Goal: Information Seeking & Learning: Learn about a topic

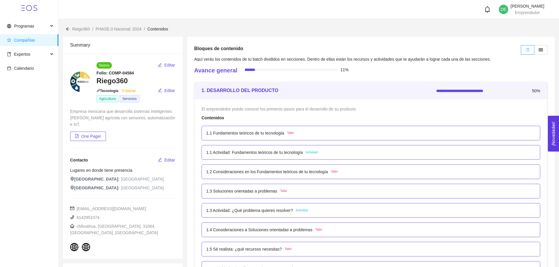
click at [335, 138] on div "1.1 Fundamentos teóricos de tu tecnología Taller" at bounding box center [371, 133] width 338 height 15
click at [248, 132] on p "1.1 Fundamentos teóricos de tu tecnología" at bounding box center [245, 133] width 78 height 6
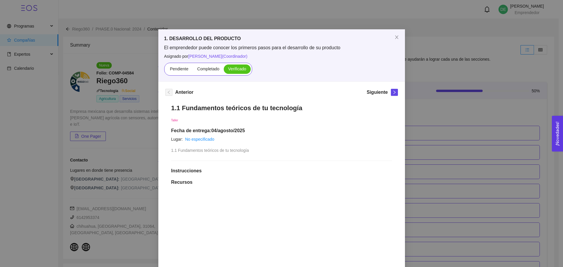
scroll to position [88, 0]
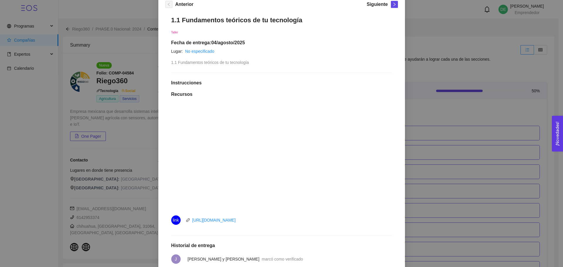
click at [348, 226] on li "link https://youtu.be/o8IlJ8gNimw" at bounding box center [281, 220] width 221 height 16
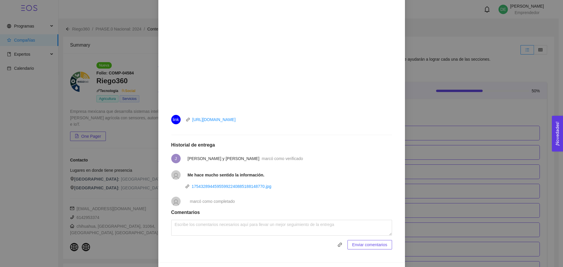
scroll to position [197, 0]
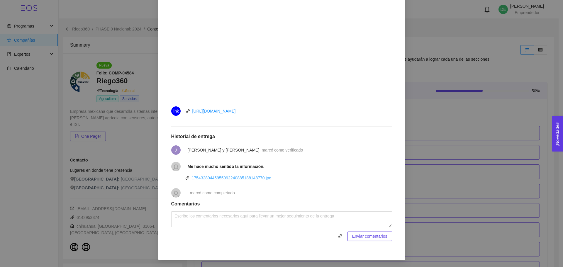
click at [219, 177] on link "17543289445955992240885188148770.jpg" at bounding box center [232, 178] width 80 height 5
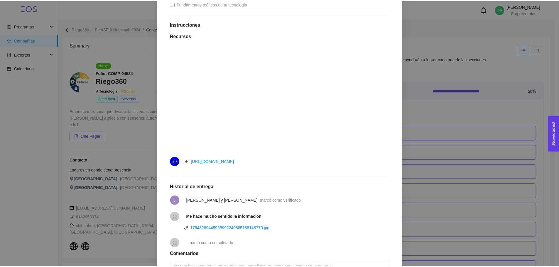
scroll to position [117, 0]
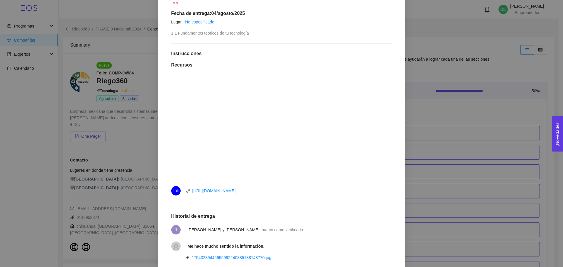
click at [438, 61] on div "1. DESARROLLO DEL PRODUCTO El emprendedor puede conocer los primeros pasos para…" at bounding box center [281, 133] width 563 height 267
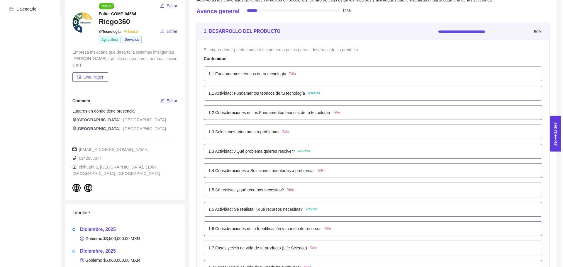
scroll to position [59, 0]
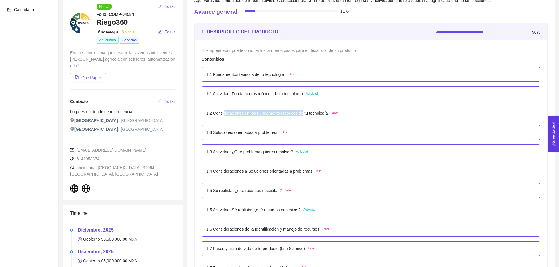
drag, startPoint x: 222, startPoint y: 111, endPoint x: 300, endPoint y: 115, distance: 78.1
click at [300, 115] on p "1.2 Consideraciones en los Fundamentos teóricos de tu tecnología" at bounding box center [267, 113] width 122 height 6
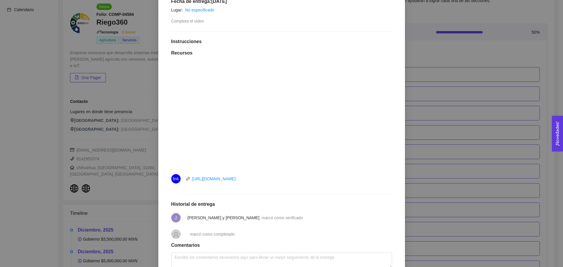
scroll to position [171, 0]
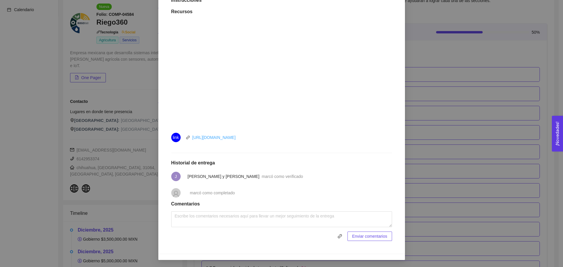
click at [219, 140] on link "[URL][DOMAIN_NAME]" at bounding box center [213, 137] width 43 height 5
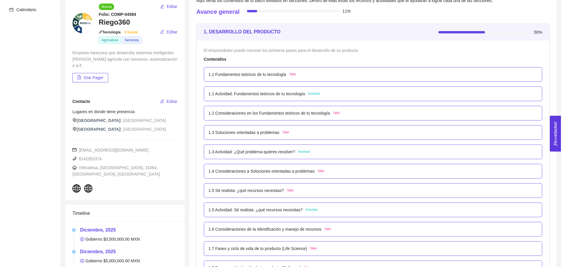
scroll to position [88, 0]
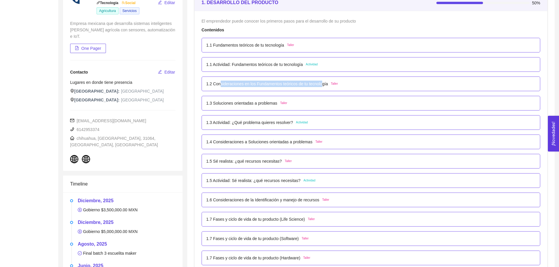
drag, startPoint x: 220, startPoint y: 81, endPoint x: 321, endPoint y: 83, distance: 101.2
click at [321, 83] on p "1.2 Consideraciones en los Fundamentos teóricos de tu tecnología" at bounding box center [267, 84] width 122 height 6
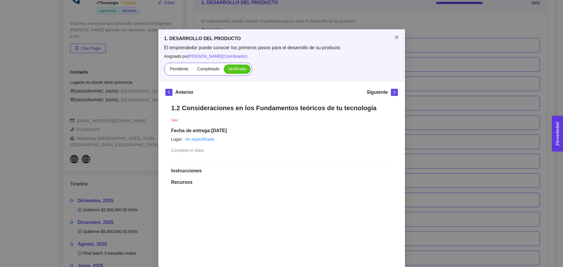
click at [395, 34] on span "Close" at bounding box center [397, 37] width 16 height 16
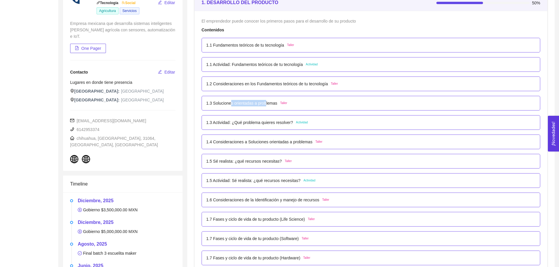
drag, startPoint x: 230, startPoint y: 100, endPoint x: 265, endPoint y: 104, distance: 34.9
click at [265, 104] on p "1.3 Soluciones orientadas a problemas" at bounding box center [241, 103] width 71 height 6
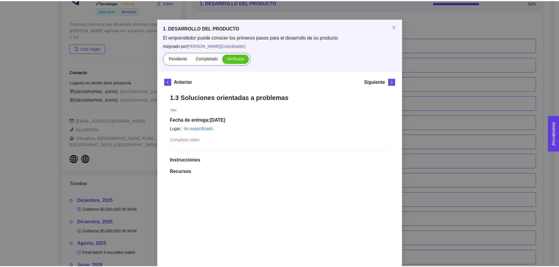
scroll to position [29, 0]
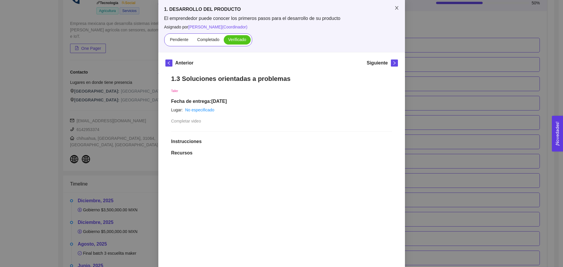
click at [397, 10] on span "Close" at bounding box center [397, 8] width 16 height 16
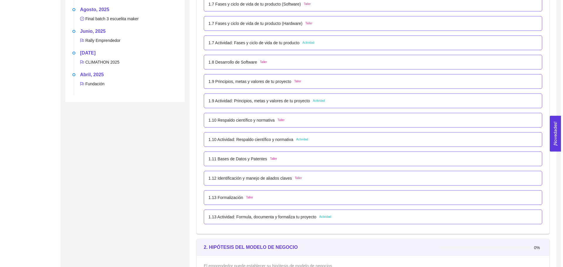
scroll to position [352, 0]
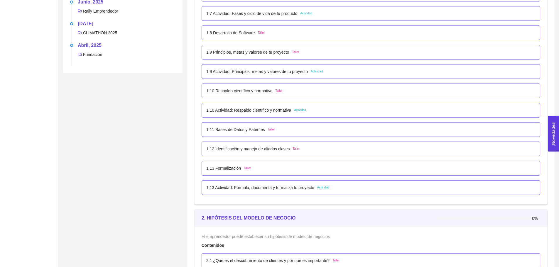
click at [239, 30] on p "1.8 Desarrollo de Software" at bounding box center [230, 33] width 49 height 6
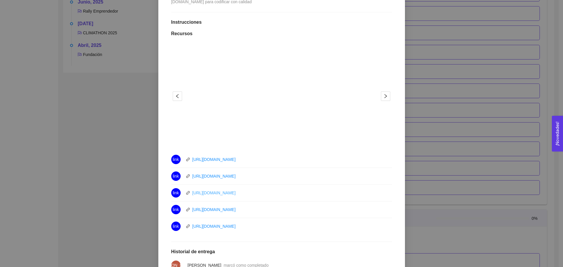
scroll to position [172, 0]
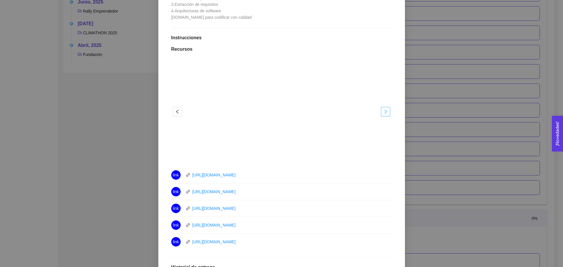
click at [385, 112] on icon "right" at bounding box center [385, 111] width 5 height 5
click at [175, 110] on icon "left" at bounding box center [177, 111] width 5 height 5
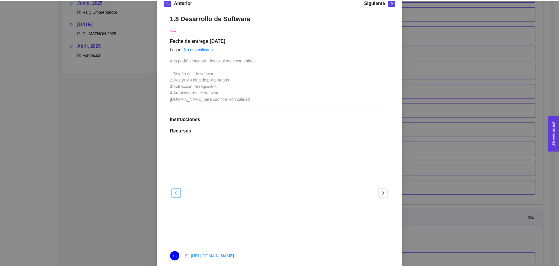
scroll to position [84, 0]
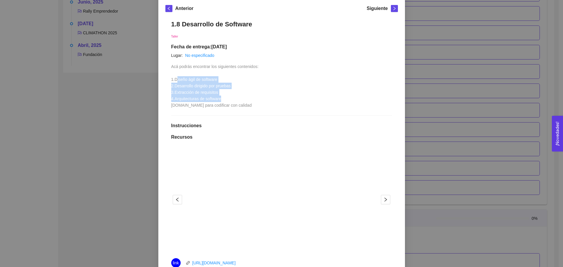
drag, startPoint x: 190, startPoint y: 79, endPoint x: 232, endPoint y: 100, distance: 46.2
click at [231, 99] on div "Acá podrás encontrar los siguientes contenidos: 1.Diseño ágil de software 2.Des…" at bounding box center [214, 85] width 87 height 45
click at [232, 100] on div "Acá podrás encontrar los siguientes contenidos: 1.Diseño ágil de software 2.Des…" at bounding box center [214, 85] width 87 height 45
click at [419, 32] on div "1. DESARROLLO DEL PRODUCTO El emprendedor puede conocer los primeros pasos para…" at bounding box center [281, 133] width 563 height 267
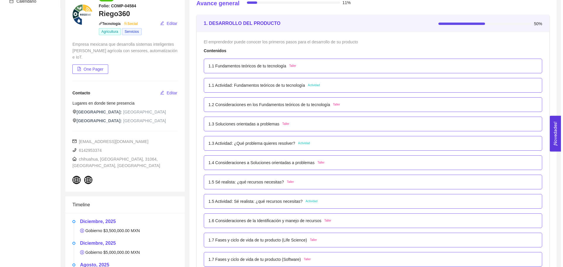
scroll to position [59, 0]
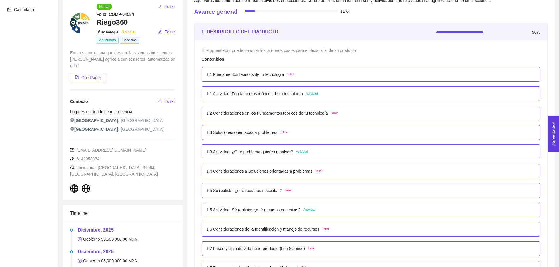
click at [242, 96] on p "1.1 Actividad: Fundamentos teóricos de tu tecnología" at bounding box center [254, 94] width 96 height 6
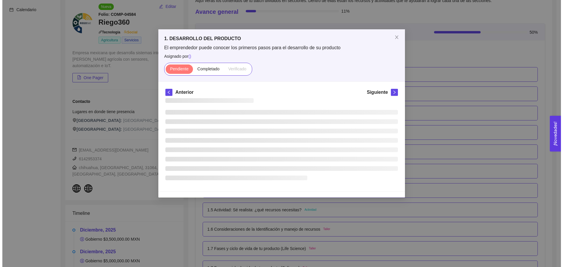
scroll to position [0, 0]
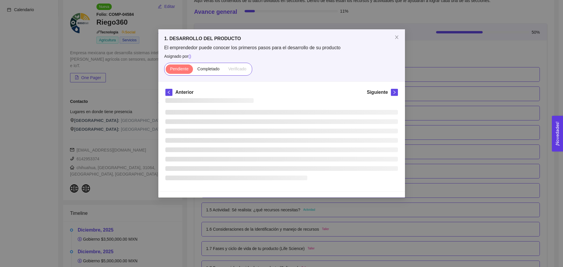
click at [242, 96] on div "Anterior Siguiente" at bounding box center [281, 93] width 233 height 9
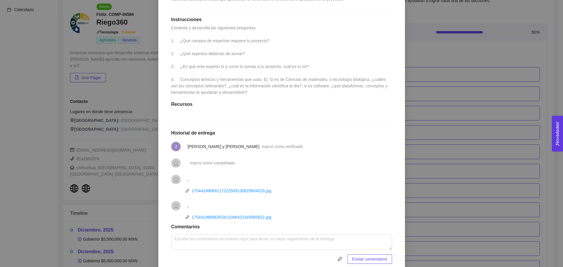
scroll to position [181, 0]
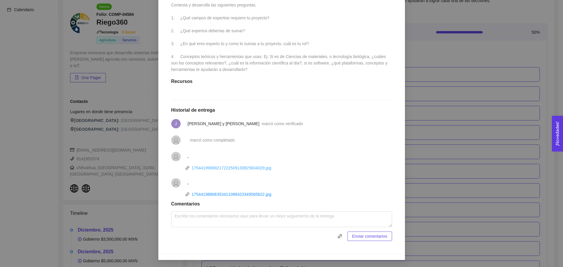
click at [216, 167] on link "17544199069217222509130825604029.jpg" at bounding box center [232, 168] width 80 height 5
click at [244, 194] on link "17544198806353411086423349565622.jpg" at bounding box center [232, 194] width 80 height 5
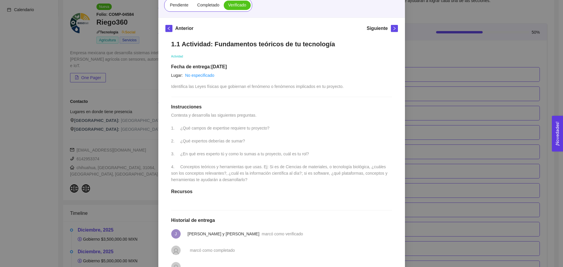
scroll to position [63, 0]
click at [393, 28] on icon "right" at bounding box center [394, 29] width 4 height 4
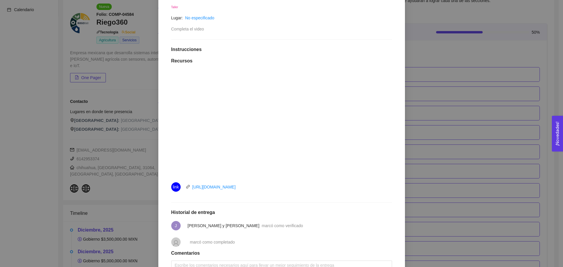
scroll to position [147, 0]
